Goal: Information Seeking & Learning: Check status

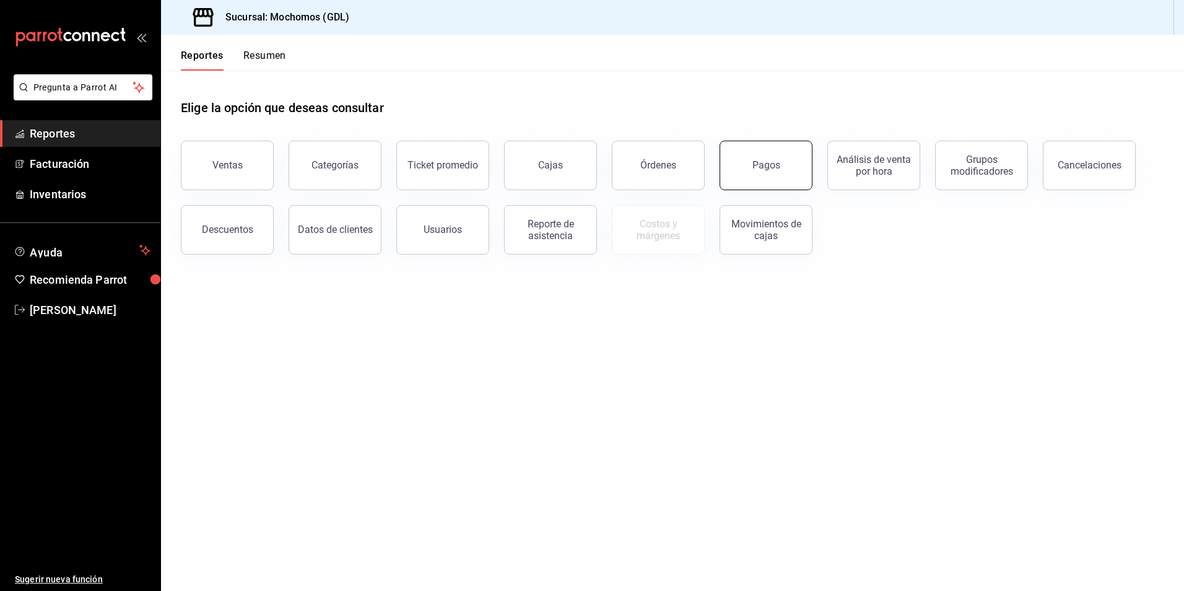
click at [805, 171] on button "Pagos" at bounding box center [766, 166] width 93 height 50
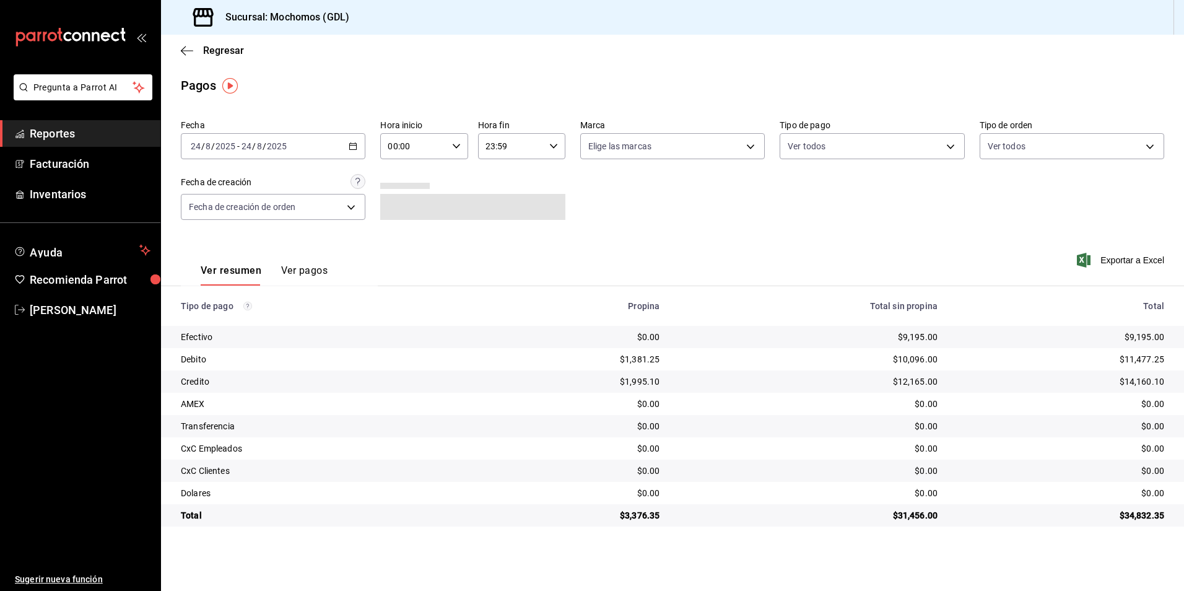
click at [418, 146] on input "00:00" at bounding box center [413, 146] width 66 height 25
click at [403, 199] on span "05" at bounding box center [402, 203] width 24 height 10
type input "05:00"
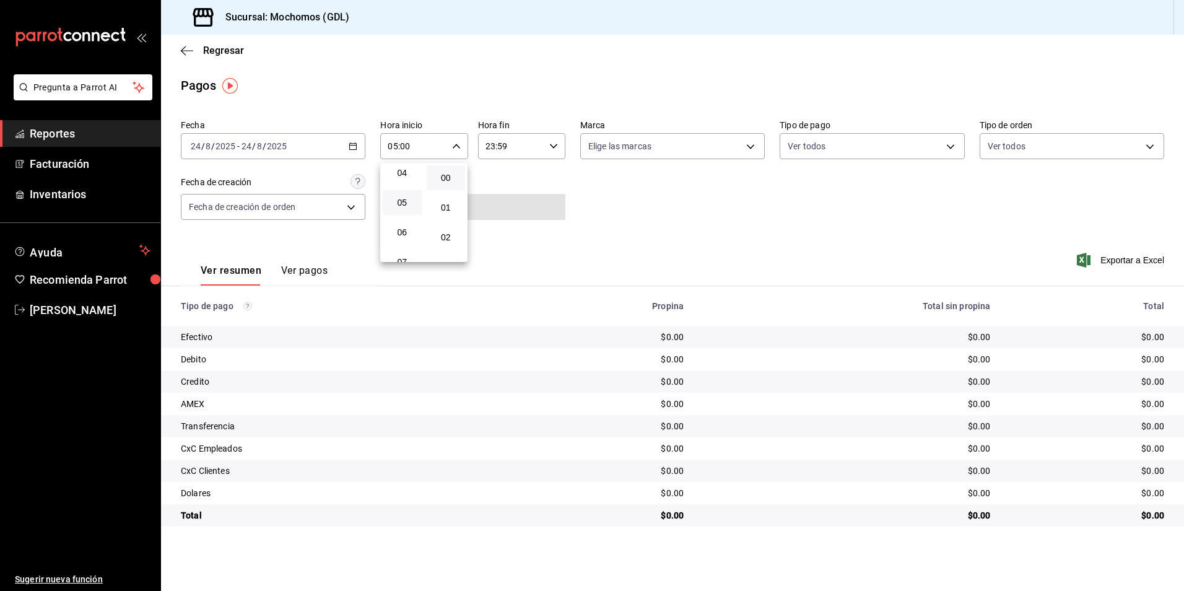
click at [528, 150] on div at bounding box center [592, 295] width 1184 height 591
click at [528, 150] on input "23:59" at bounding box center [511, 146] width 66 height 25
click at [508, 216] on button "05" at bounding box center [500, 207] width 39 height 25
type input "05:59"
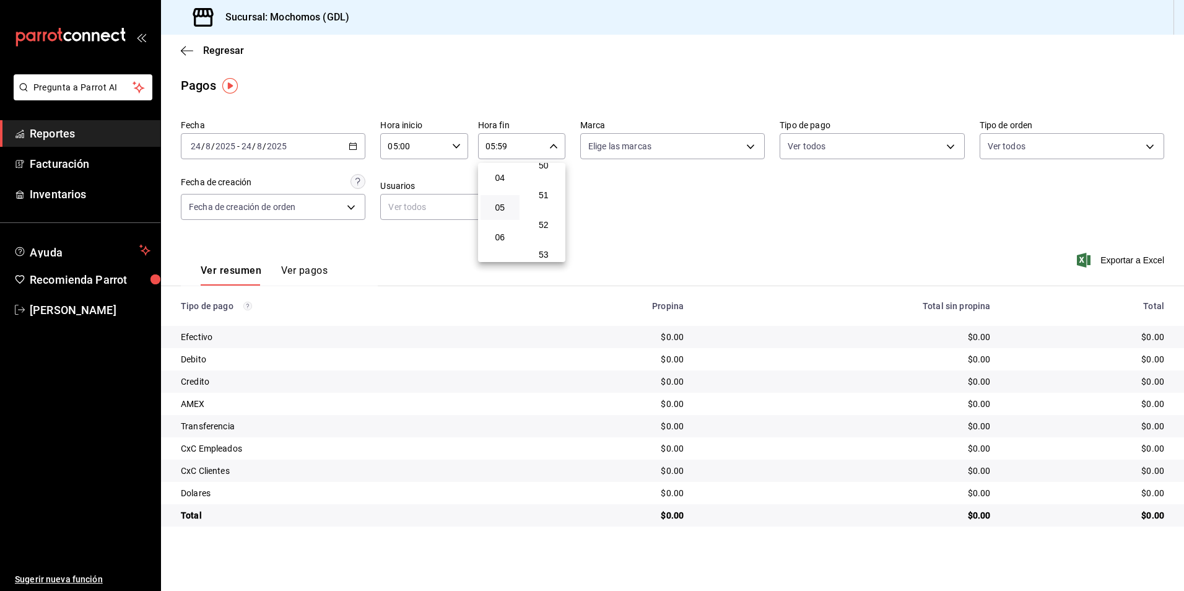
click at [555, 143] on div at bounding box center [592, 295] width 1184 height 591
click at [523, 141] on input "05:59" at bounding box center [511, 146] width 66 height 25
click at [623, 196] on div at bounding box center [592, 295] width 1184 height 591
click at [501, 152] on input "05:59" at bounding box center [511, 146] width 66 height 25
click at [494, 188] on button "00" at bounding box center [500, 177] width 39 height 25
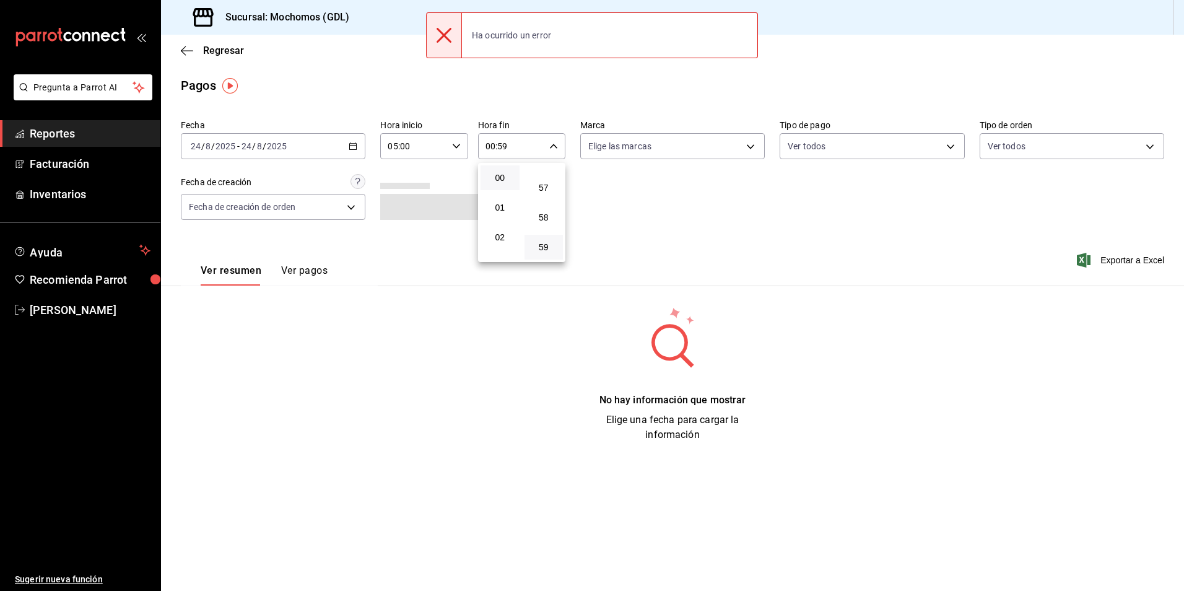
click at [555, 147] on div at bounding box center [592, 295] width 1184 height 591
click at [549, 150] on icon "button" at bounding box center [553, 146] width 9 height 9
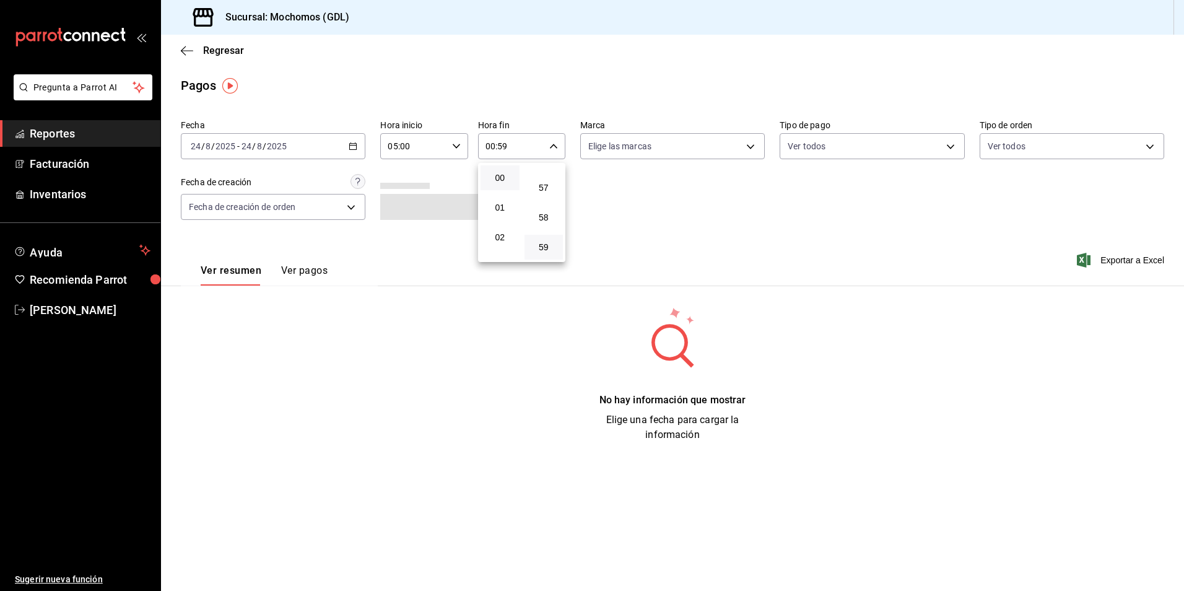
click at [501, 151] on div at bounding box center [592, 295] width 1184 height 591
click at [504, 147] on input "00:59" at bounding box center [511, 146] width 66 height 25
click at [516, 147] on div at bounding box center [592, 295] width 1184 height 591
click at [515, 147] on input "00:59" at bounding box center [511, 146] width 66 height 25
click at [492, 155] on div at bounding box center [592, 295] width 1184 height 591
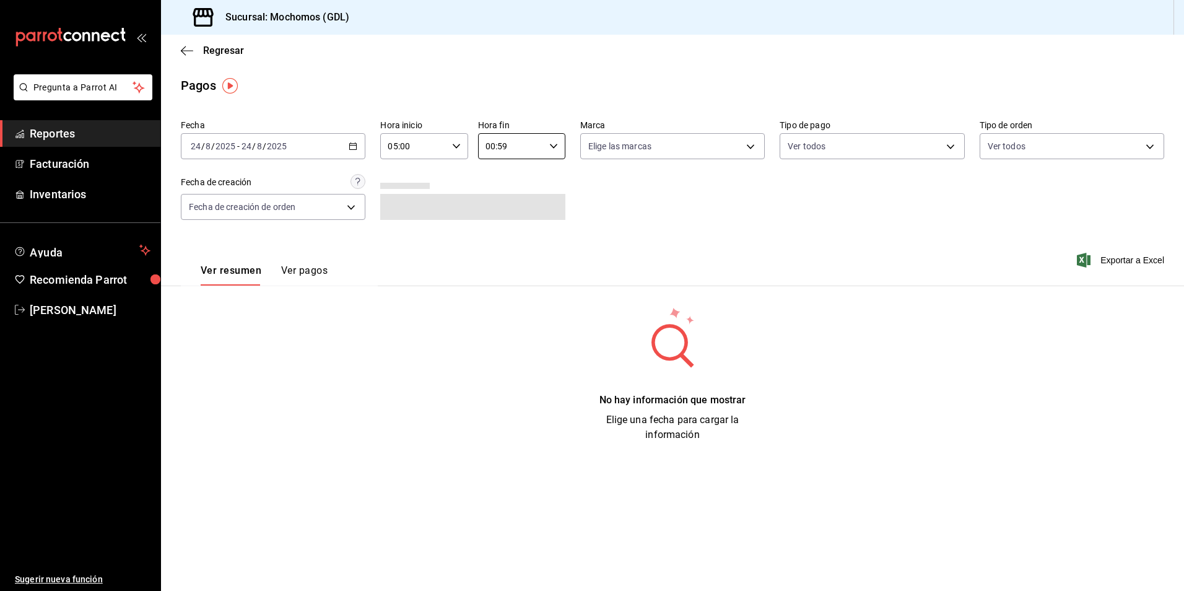
click at [493, 146] on div "00 01 02 03 04 05 06 07 08 09 10 11 12 13 14 15 16 17 18 19 20 21 22 23 00 01 0…" at bounding box center [592, 297] width 1184 height 587
click at [494, 146] on input "00:59" at bounding box center [511, 146] width 66 height 25
click at [502, 222] on button "10" at bounding box center [500, 227] width 39 height 25
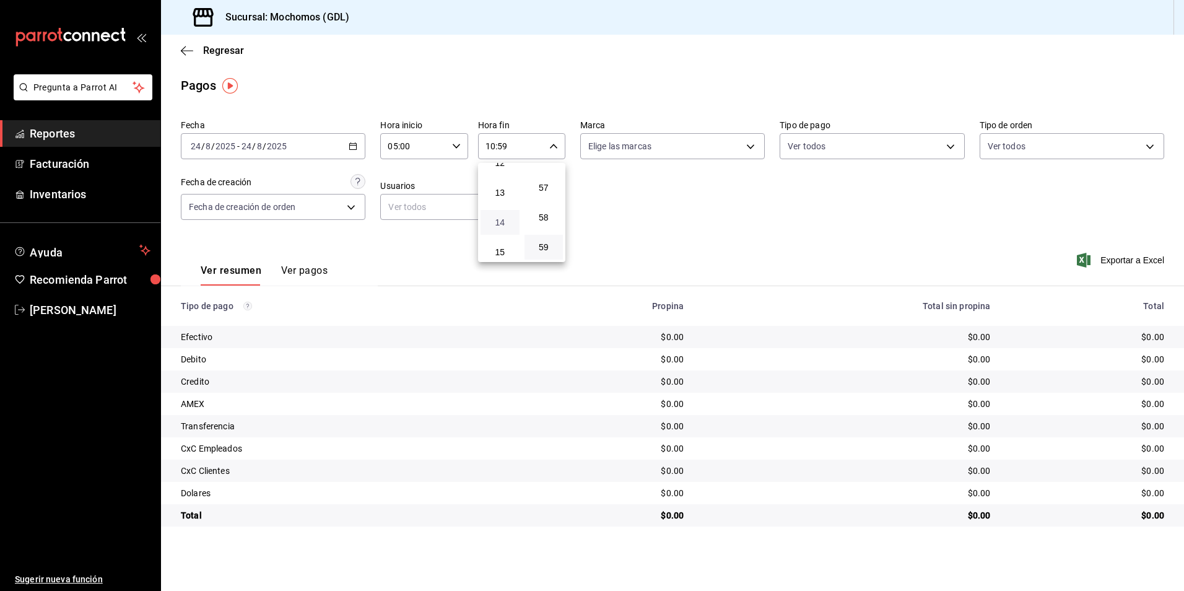
scroll to position [310, 0]
click at [514, 204] on button "11" at bounding box center [500, 195] width 39 height 25
type input "11:59"
click at [615, 190] on div at bounding box center [592, 295] width 1184 height 591
click at [631, 146] on body "Pregunta a Parrot AI Reportes Facturación Inventarios Ayuda Recomienda Parrot […" at bounding box center [592, 295] width 1184 height 591
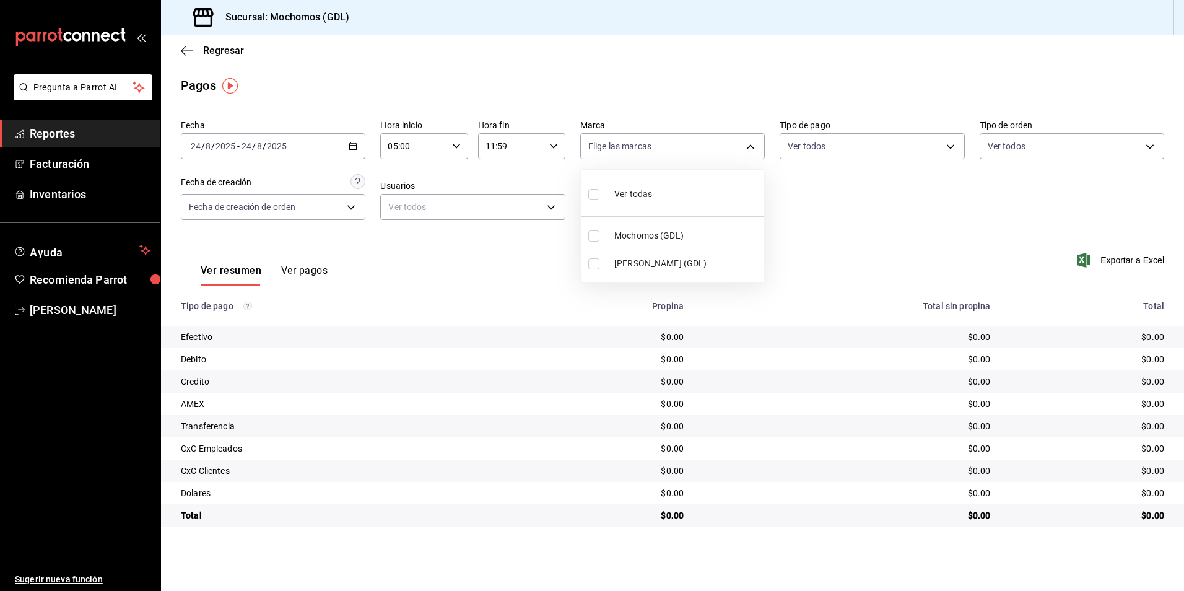
click at [593, 234] on input "checkbox" at bounding box center [594, 235] width 11 height 11
checkbox input "true"
type input "36c25d4a-7cb0-456c-a434-e981d54830bc"
click at [826, 188] on div at bounding box center [592, 295] width 1184 height 591
click at [828, 150] on body "Pregunta a Parrot AI Reportes Facturación Inventarios Ayuda Recomienda Parrot […" at bounding box center [592, 295] width 1184 height 591
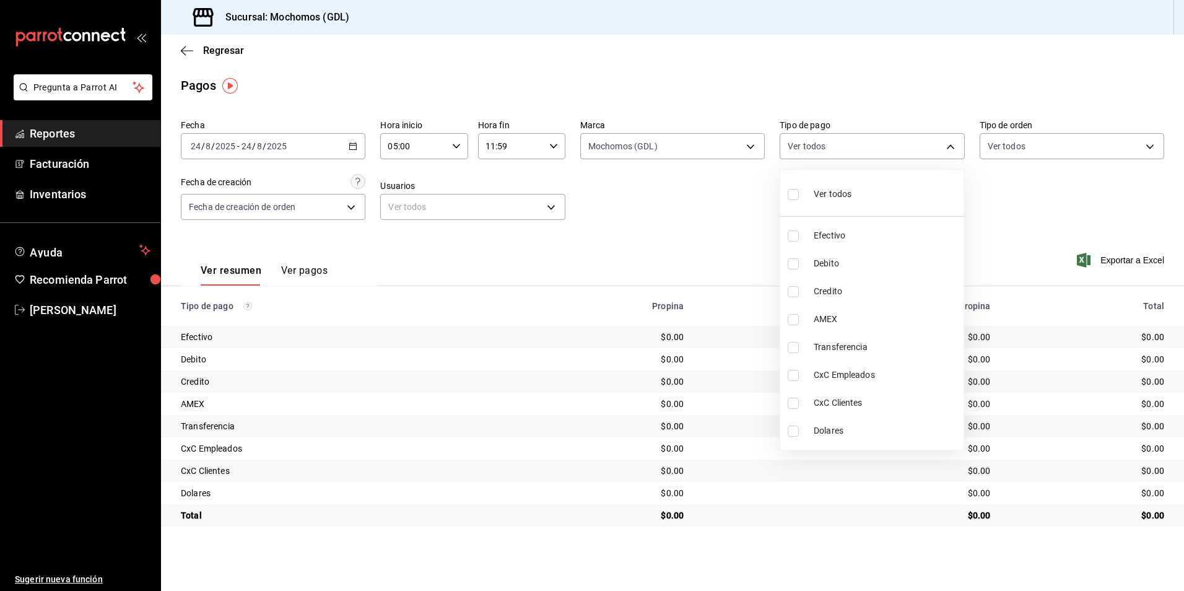
click at [795, 196] on input "checkbox" at bounding box center [793, 194] width 11 height 11
checkbox input "true"
type input "43f15ab9-6aaf-467e-828e-46d2c45c5663,c4bdfb15-5497-4aae-ad2b-38852a02f4e8,2255b…"
checkbox input "true"
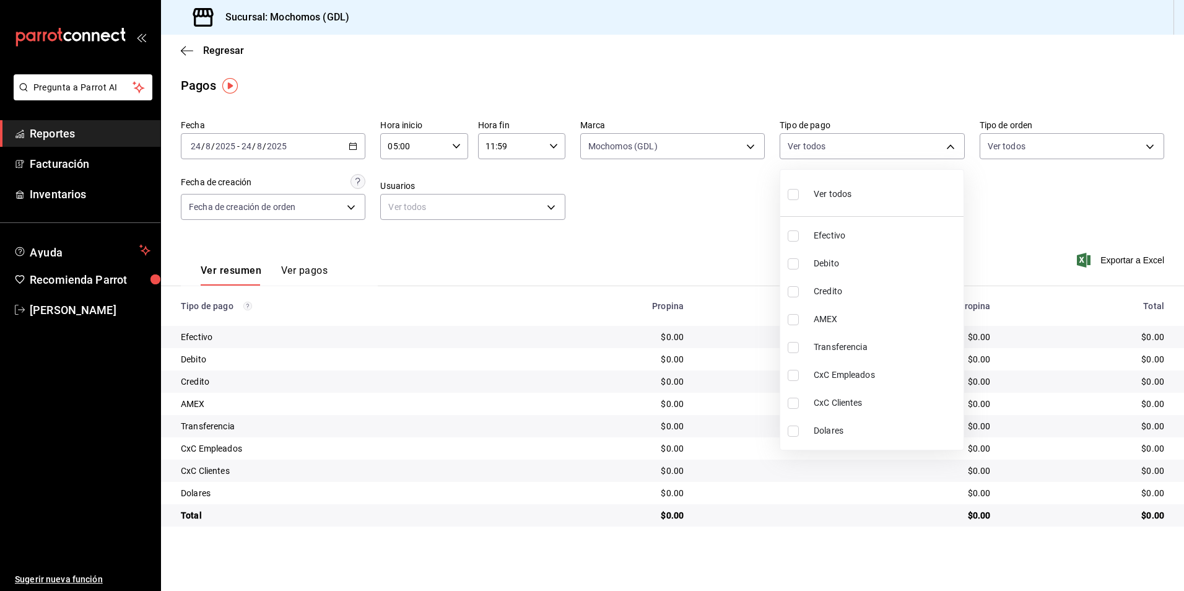
checkbox input "true"
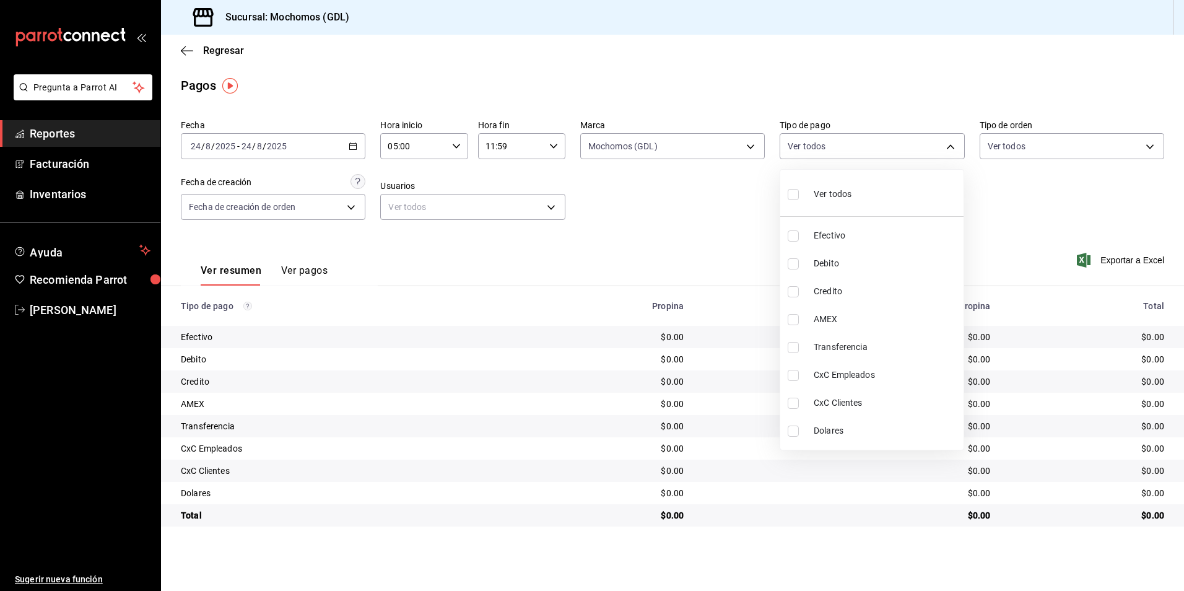
checkbox input "true"
click at [995, 178] on div at bounding box center [592, 295] width 1184 height 591
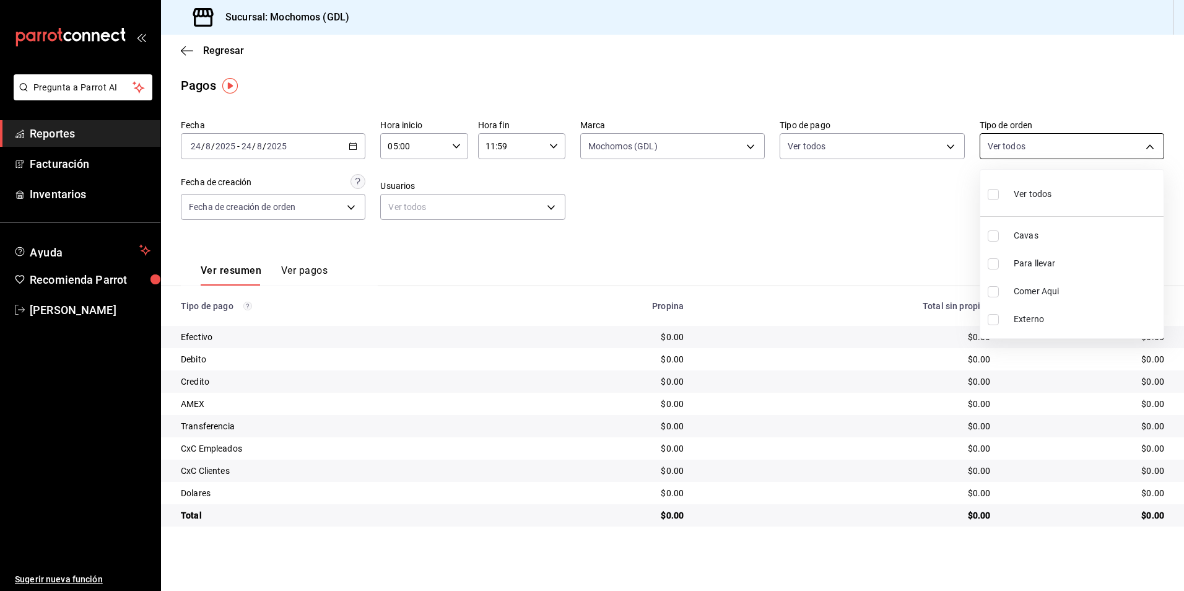
click at [997, 154] on body "Pregunta a Parrot AI Reportes Facturación Inventarios Ayuda Recomienda Parrot […" at bounding box center [592, 295] width 1184 height 591
click at [993, 190] on input "checkbox" at bounding box center [993, 194] width 11 height 11
checkbox input "true"
type input "c3d0baef-30c0-4718-9d76-caab43e27316,13c4cc4a-99d2-42c0-ba96-c3de8c08c13d,7b791…"
checkbox input "true"
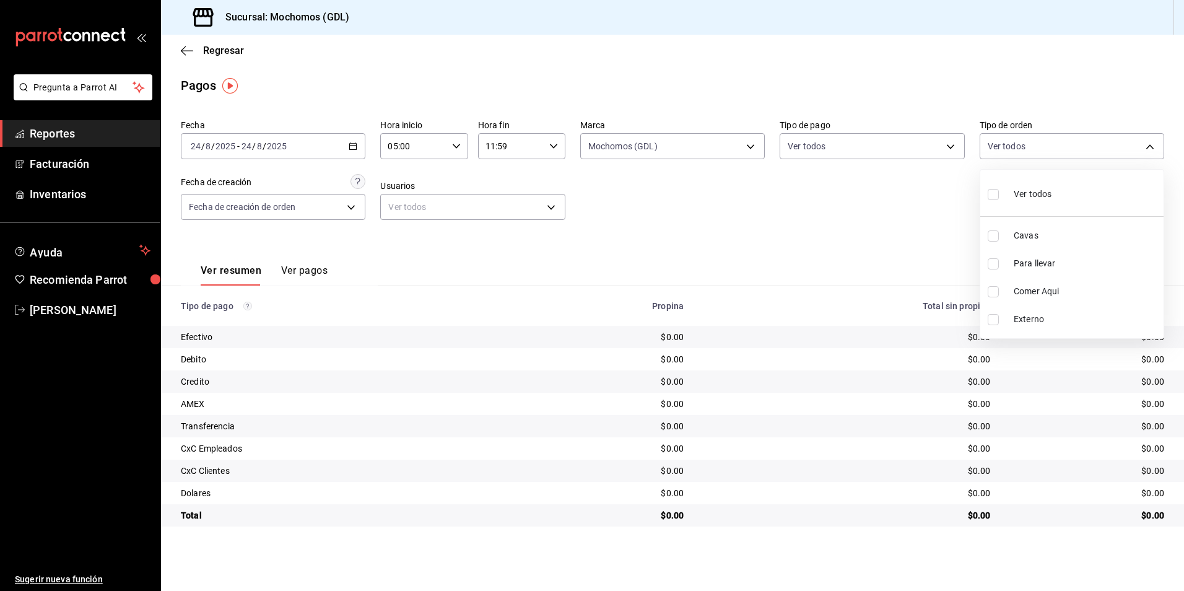
checkbox input "true"
click at [893, 191] on div at bounding box center [592, 295] width 1184 height 591
click at [222, 214] on body "Pregunta a Parrot AI Reportes Facturación Inventarios Ayuda Recomienda Parrot […" at bounding box center [592, 295] width 1184 height 591
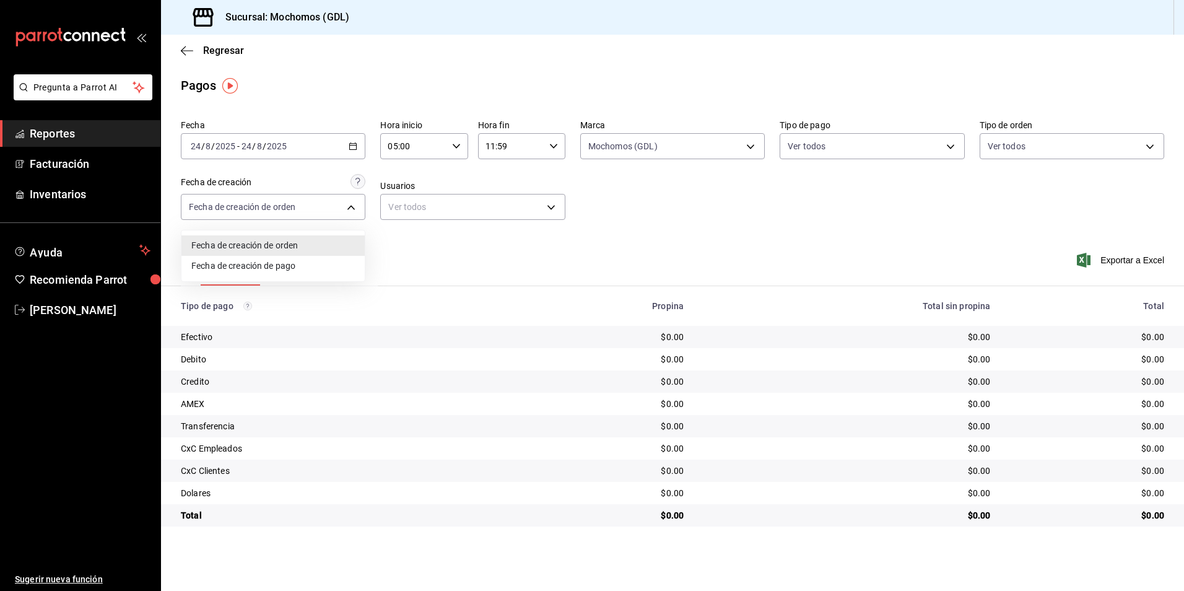
click at [424, 256] on div at bounding box center [592, 295] width 1184 height 591
